Goal: Task Accomplishment & Management: Manage account settings

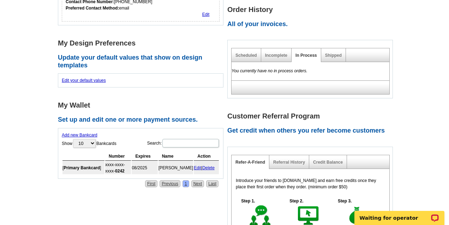
scroll to position [260, 0]
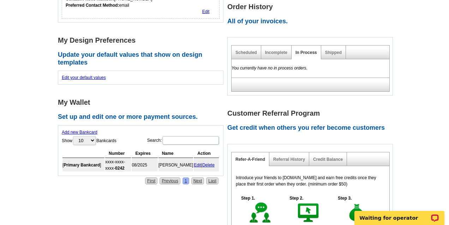
click at [196, 163] on link "Edit" at bounding box center [197, 165] width 7 height 5
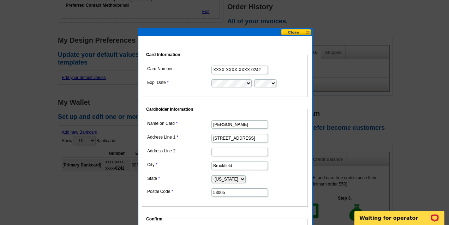
click at [232, 70] on input "XXXX-XXXX-XXXX-0242" at bounding box center [240, 70] width 56 height 8
click at [241, 71] on input "XXXX-XXXX-XXXX-0242" at bounding box center [240, 70] width 56 height 8
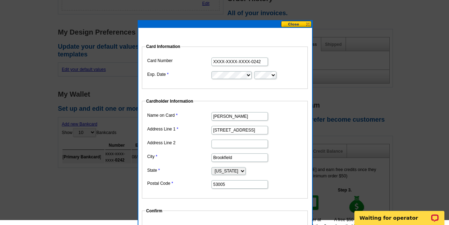
scroll to position [263, 0]
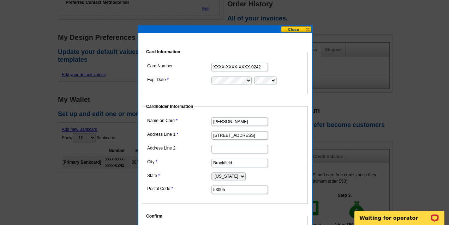
click at [250, 66] on input "XXXX-XXXX-XXXX-0242" at bounding box center [240, 67] width 56 height 8
click at [253, 66] on input "XXXX-XXXX-XXXX-0242" at bounding box center [240, 67] width 56 height 8
click at [292, 30] on button at bounding box center [296, 29] width 31 height 7
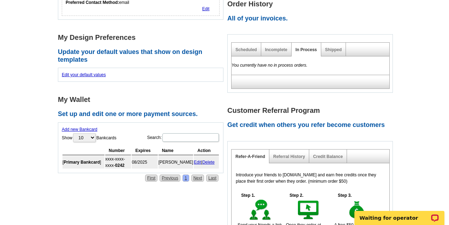
click at [208, 160] on link "Delete" at bounding box center [208, 162] width 12 height 5
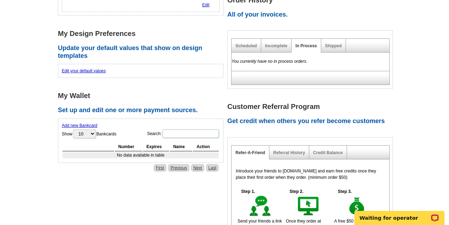
scroll to position [213, 0]
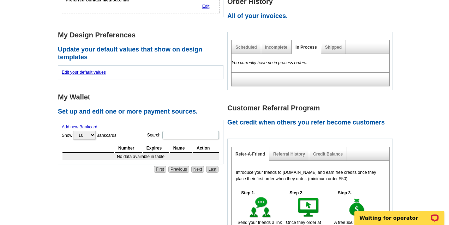
click at [84, 125] on link "Add new Bankcard" at bounding box center [80, 127] width 36 height 5
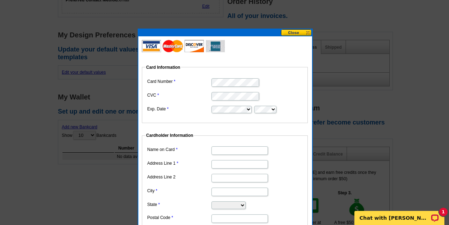
type input "[PERSON_NAME]"
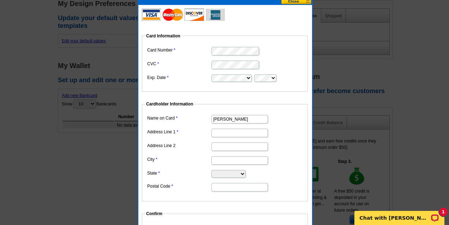
scroll to position [255, 0]
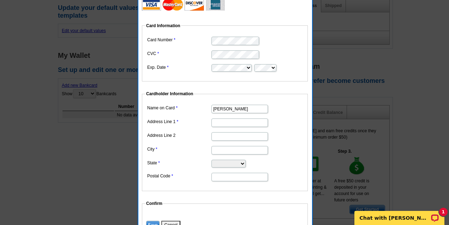
click at [229, 122] on input "Address Line 1" at bounding box center [240, 123] width 56 height 8
type input "[STREET_ADDRESS]"
type input "Brookfield"
select select "WI"
type input "53005"
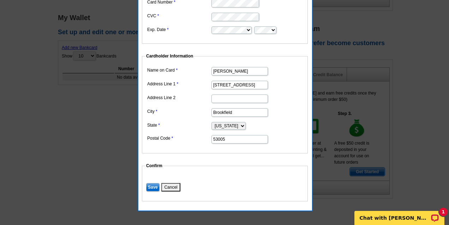
scroll to position [310, 0]
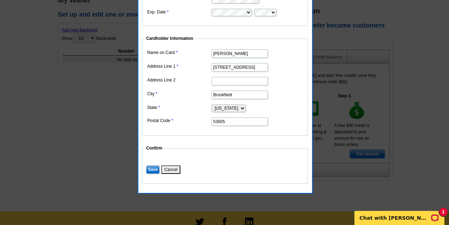
click at [151, 169] on input "Save" at bounding box center [152, 170] width 13 height 8
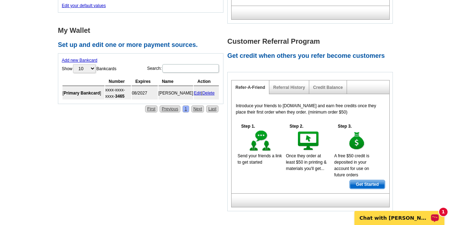
click at [403, 215] on p "Chat with [PERSON_NAME]" at bounding box center [395, 218] width 70 height 6
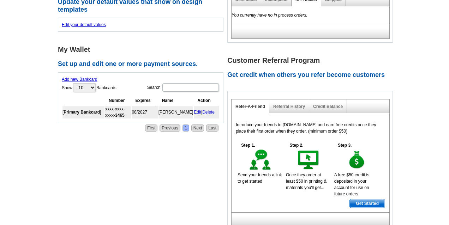
scroll to position [262, 0]
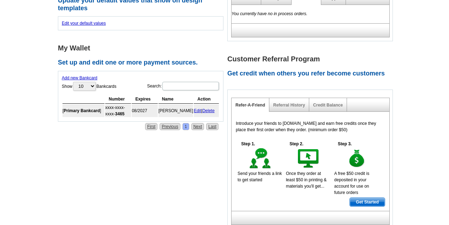
click at [185, 123] on link "1" at bounding box center [186, 126] width 7 height 7
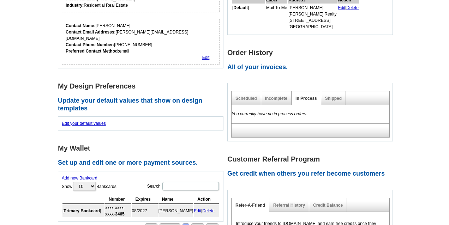
scroll to position [0, 0]
